Goal: Navigation & Orientation: Understand site structure

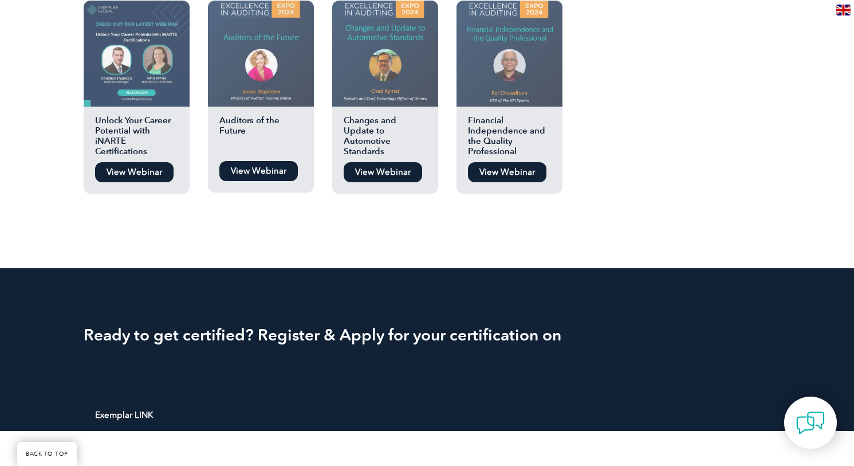
scroll to position [1232, 0]
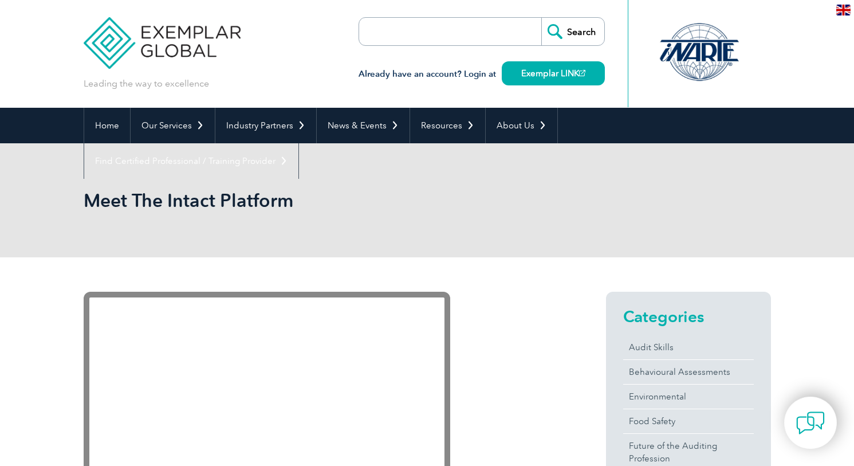
click at [174, 40] on img at bounding box center [163, 34] width 158 height 69
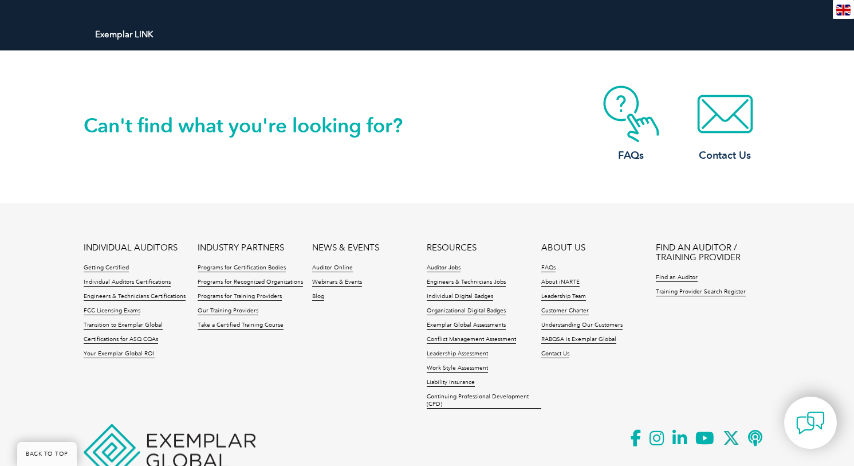
scroll to position [1252, 0]
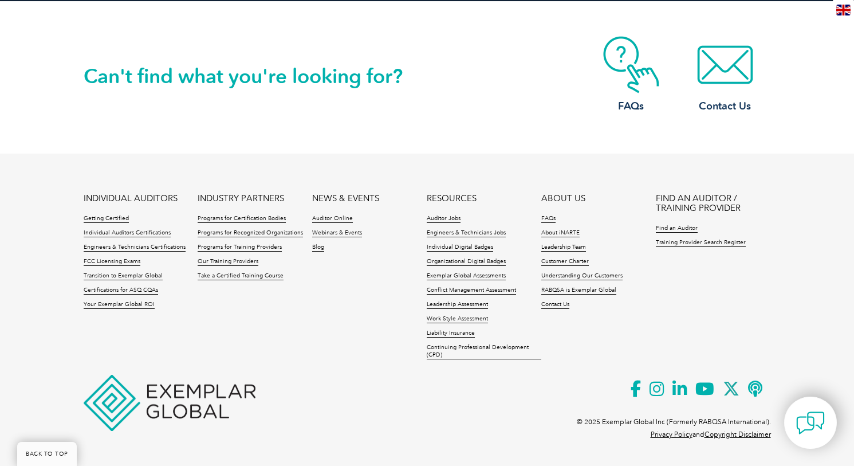
click at [176, 399] on img at bounding box center [170, 403] width 172 height 56
click at [170, 388] on img at bounding box center [170, 403] width 172 height 56
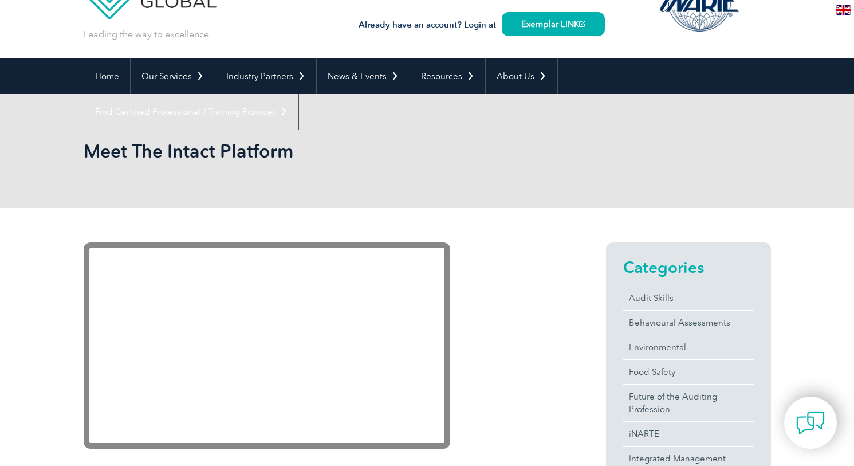
scroll to position [0, 0]
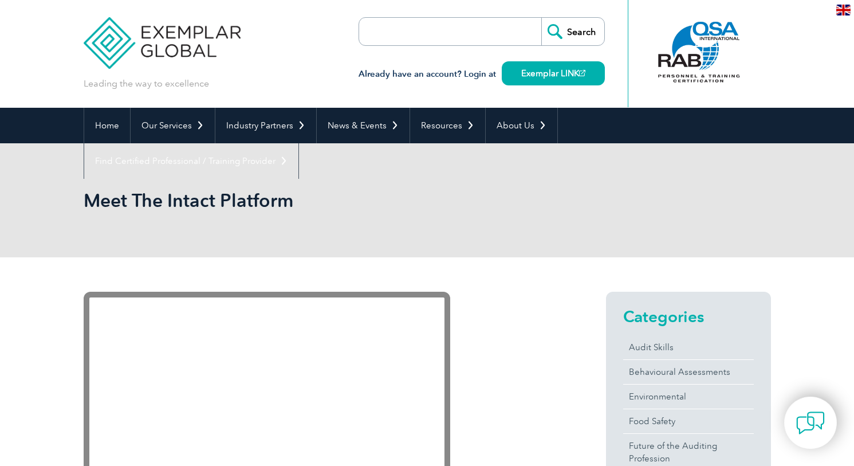
click at [160, 35] on img at bounding box center [163, 34] width 158 height 69
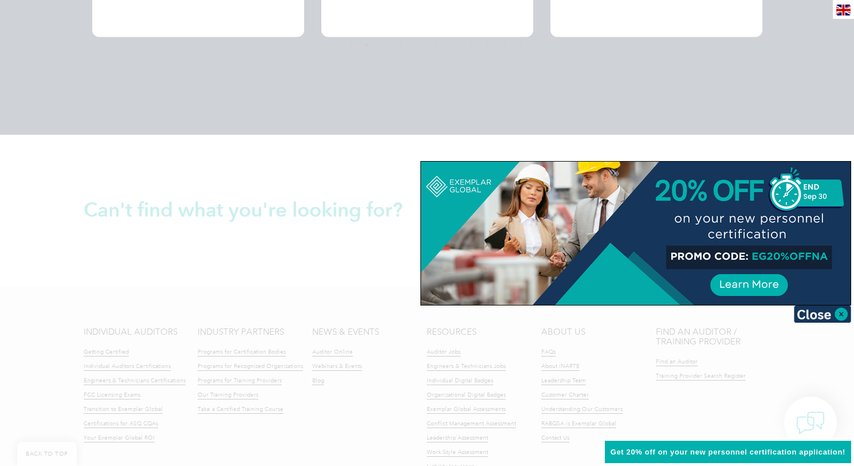
scroll to position [2678, 0]
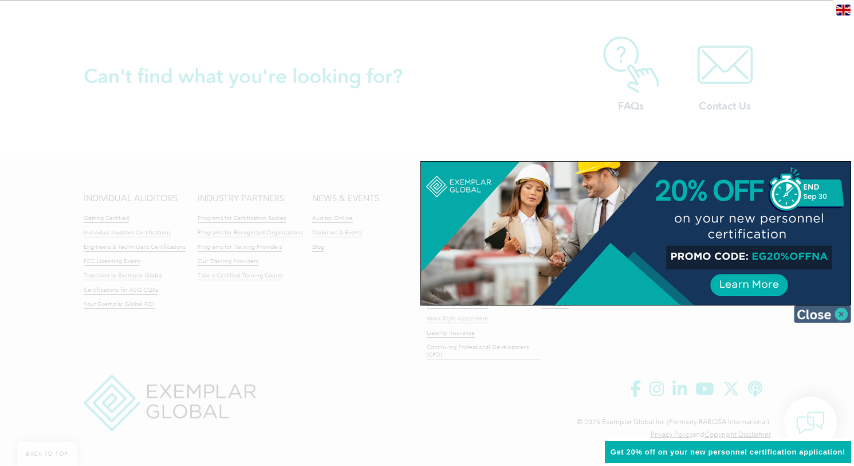
click at [844, 310] on img at bounding box center [822, 313] width 57 height 17
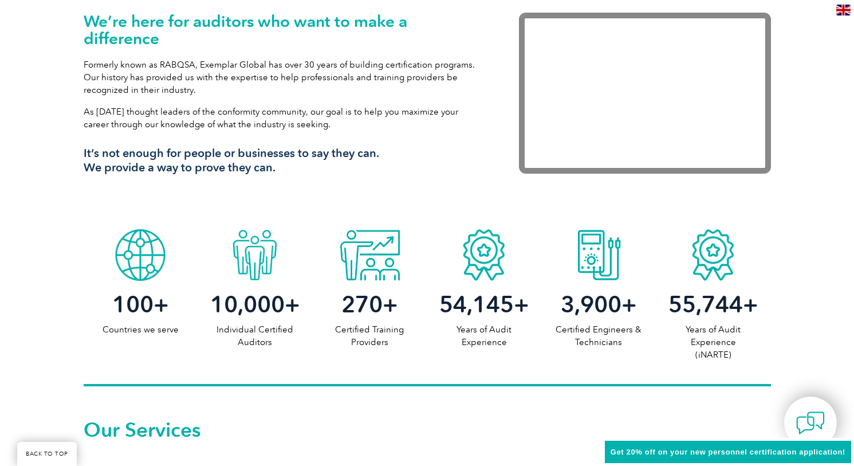
scroll to position [0, 0]
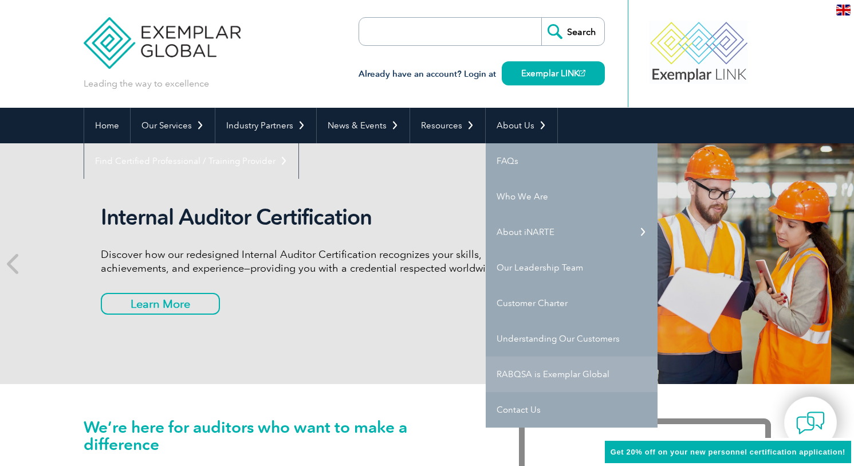
click at [543, 372] on link "RABQSA is Exemplar Global" at bounding box center [572, 374] width 172 height 36
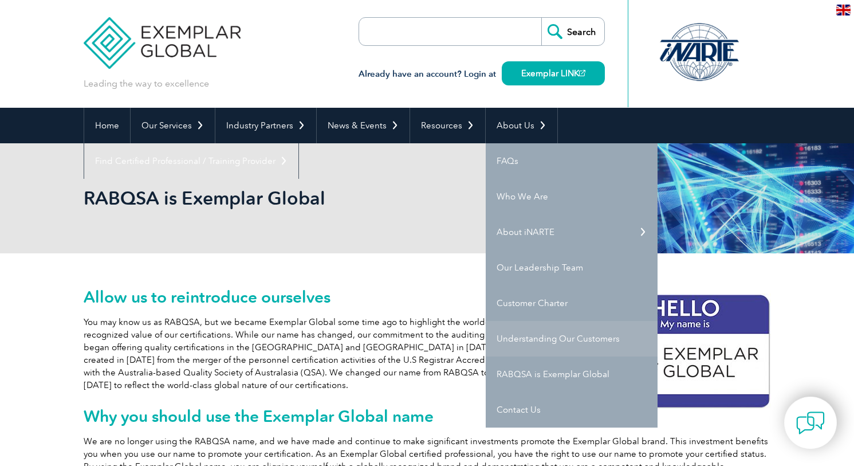
click at [517, 337] on link "Understanding Our Customers" at bounding box center [572, 339] width 172 height 36
